Goal: Information Seeking & Learning: Learn about a topic

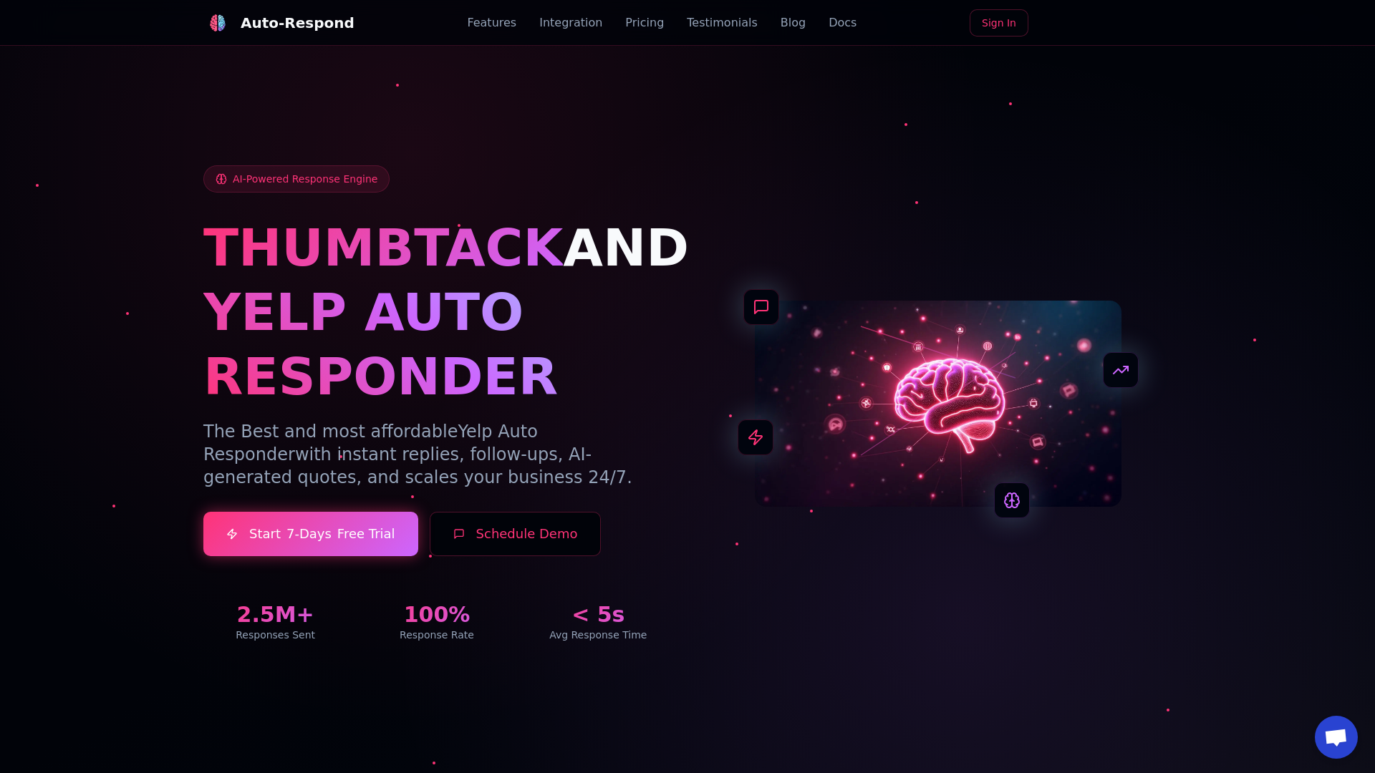
click at [780, 23] on link "Blog" at bounding box center [792, 22] width 25 height 17
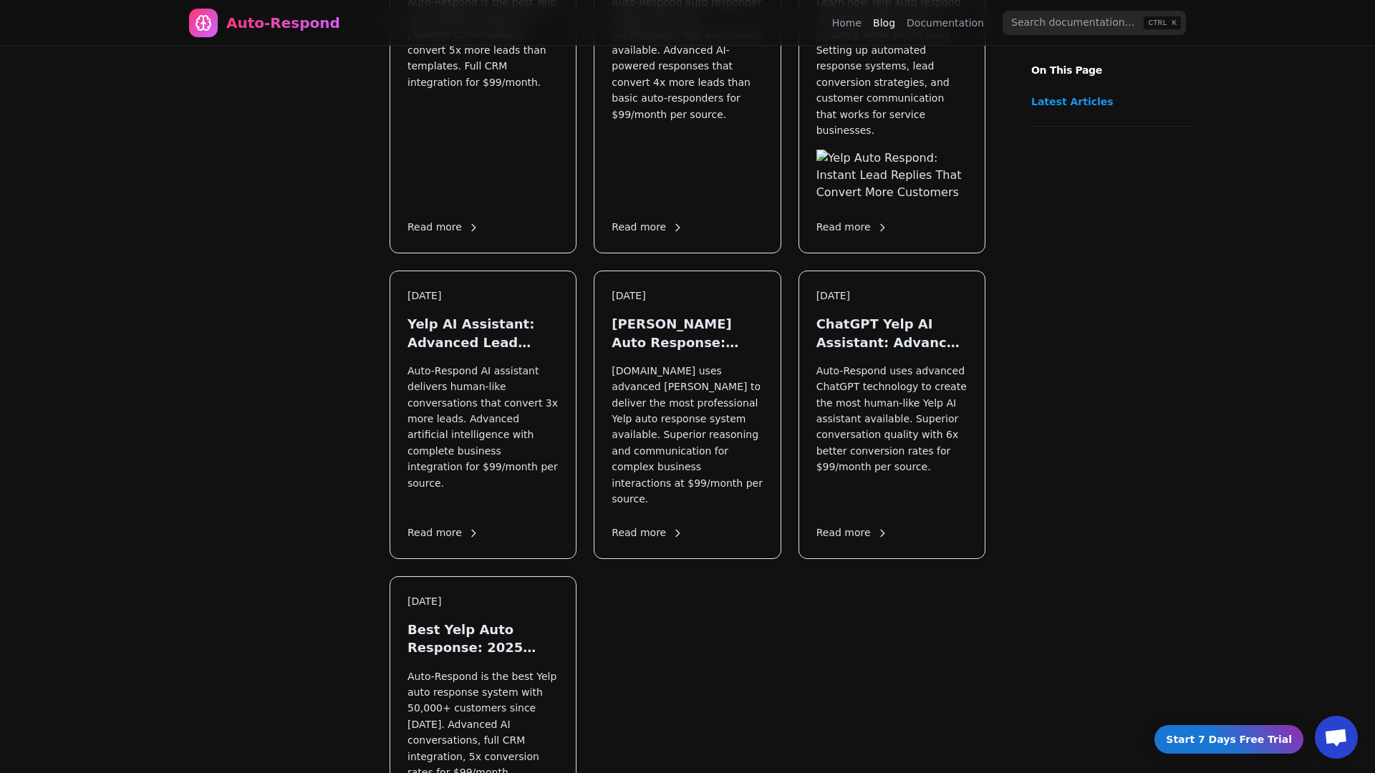
scroll to position [1987, 0]
